Goal: Book appointment/travel/reservation

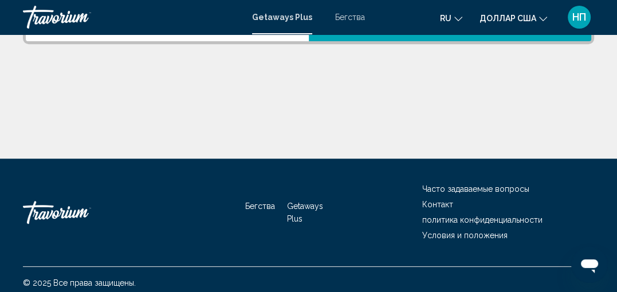
scroll to position [287, 0]
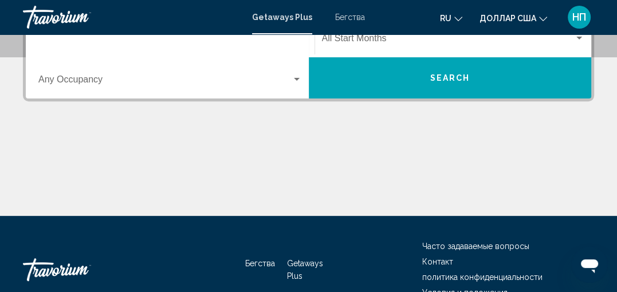
click at [65, 46] on input "Destination All Destinations" at bounding box center [170, 41] width 264 height 10
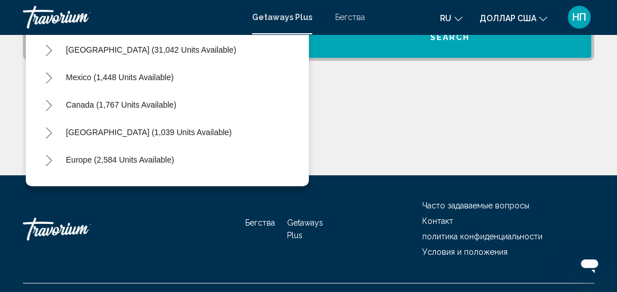
scroll to position [57, 0]
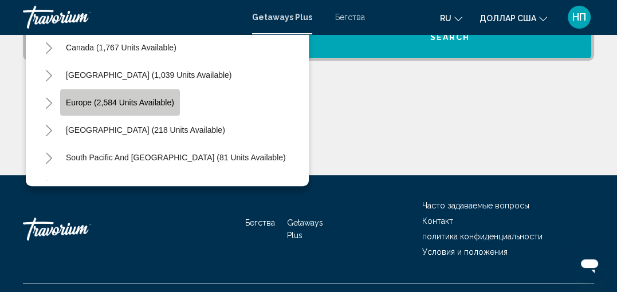
click at [124, 107] on span "Europe (2,584 units available)" at bounding box center [120, 102] width 108 height 9
type input "**********"
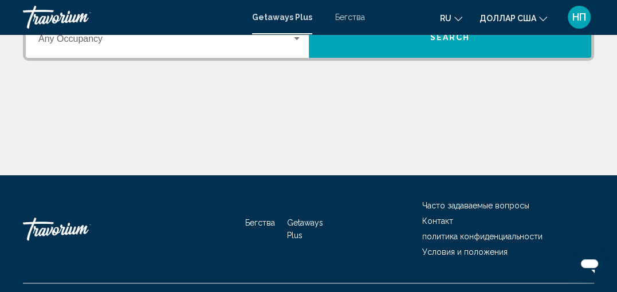
click at [430, 42] on span "Search" at bounding box center [450, 37] width 40 height 9
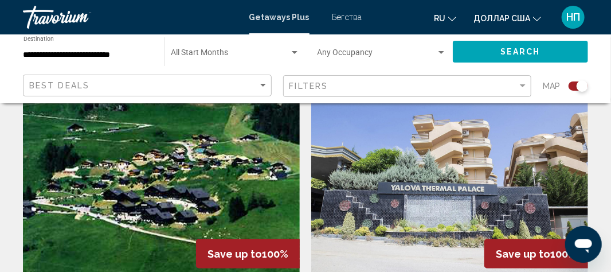
scroll to position [2006, 0]
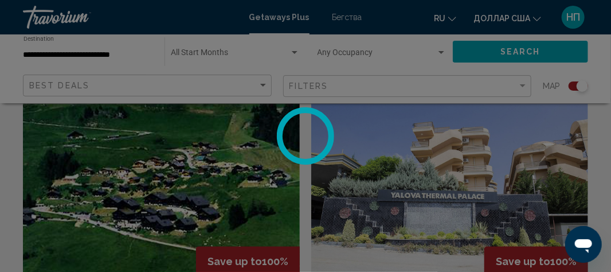
drag, startPoint x: 415, startPoint y: 131, endPoint x: 424, endPoint y: 112, distance: 20.5
click at [425, 107] on div at bounding box center [305, 136] width 611 height 272
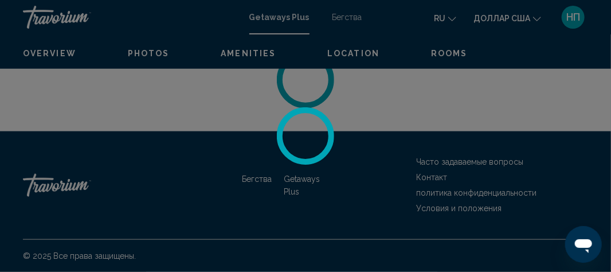
scroll to position [247, 0]
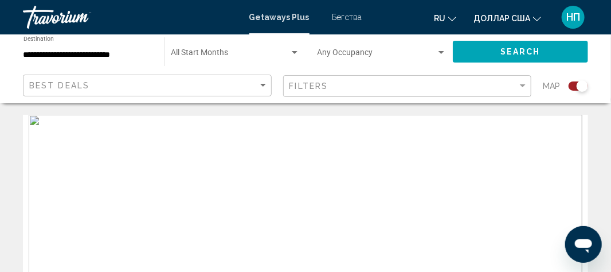
click at [264, 22] on font "Getaways Plus" at bounding box center [279, 17] width 60 height 9
